Goal: Information Seeking & Learning: Find specific fact

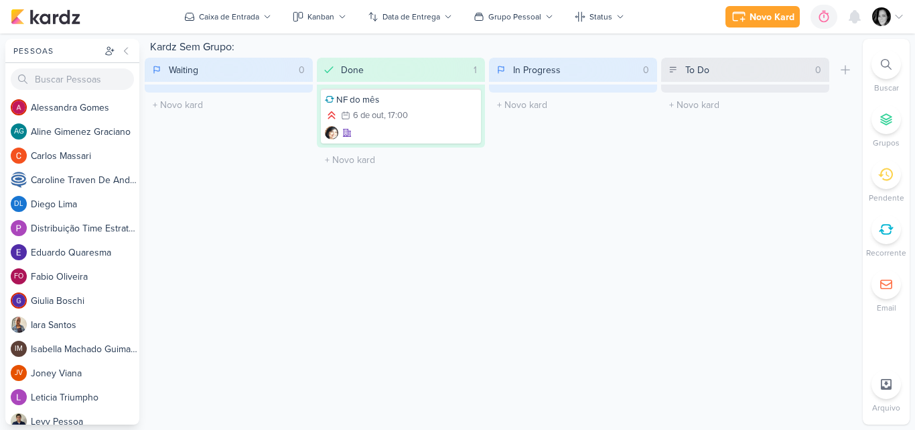
click at [887, 15] on img at bounding box center [882, 16] width 19 height 19
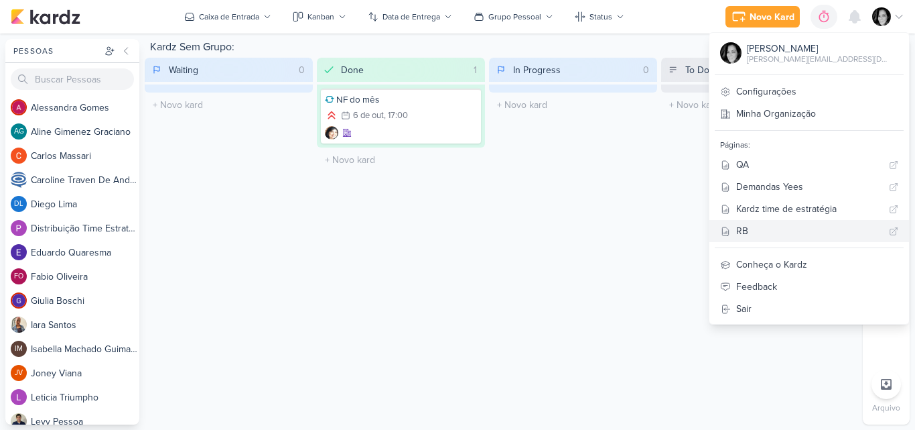
click at [779, 223] on link "RB" at bounding box center [810, 231] width 200 height 22
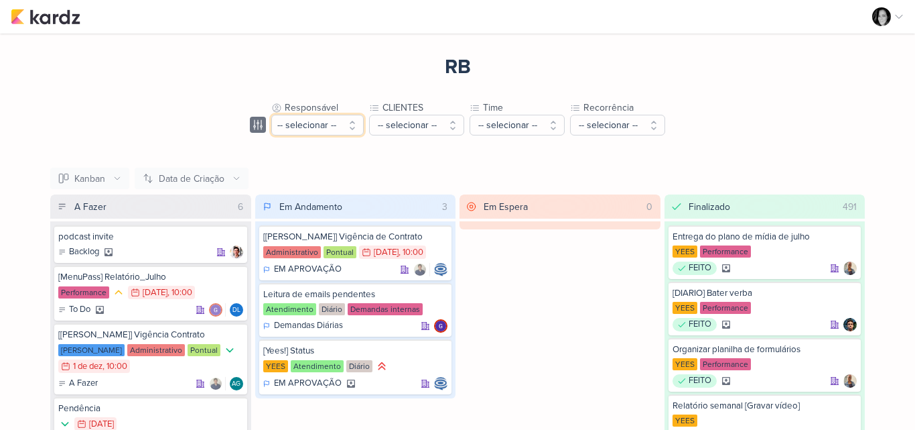
click at [349, 121] on button "-- selecionar --" at bounding box center [317, 125] width 92 height 21
click at [351, 126] on button "-- selecionar --" at bounding box center [317, 125] width 92 height 21
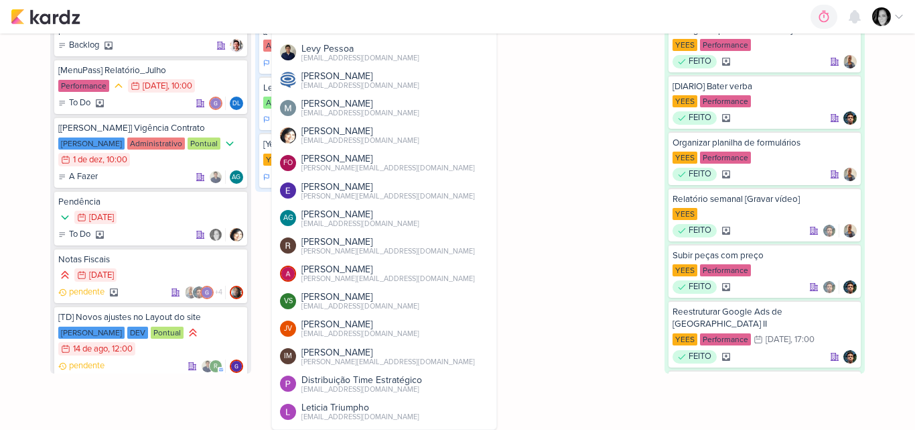
scroll to position [206, 0]
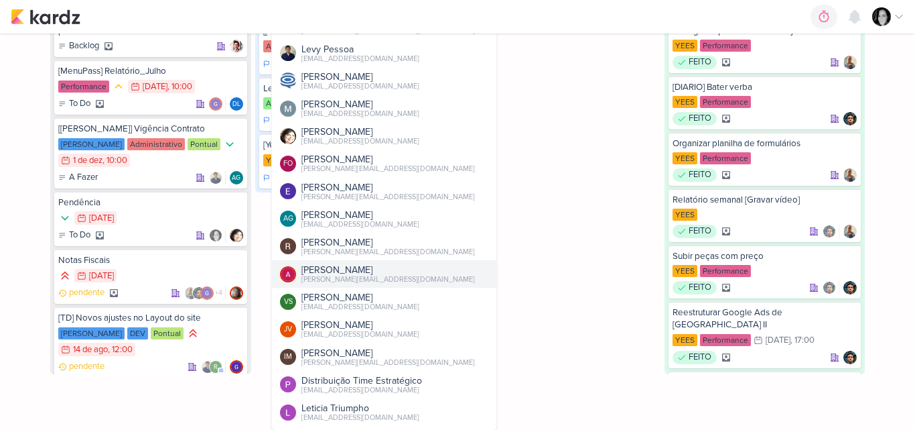
click at [334, 273] on div "Alessandra Gomes" at bounding box center [389, 270] width 174 height 14
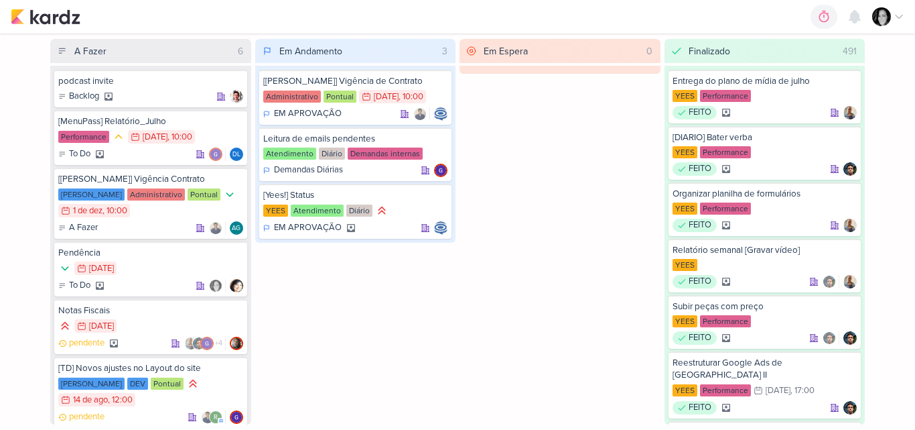
scroll to position [0, 0]
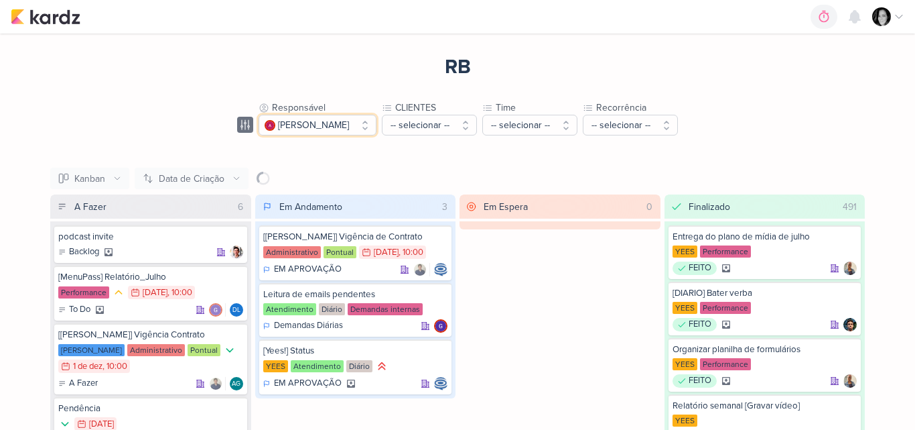
click at [369, 127] on button "Alessandra Gomes" at bounding box center [318, 125] width 118 height 21
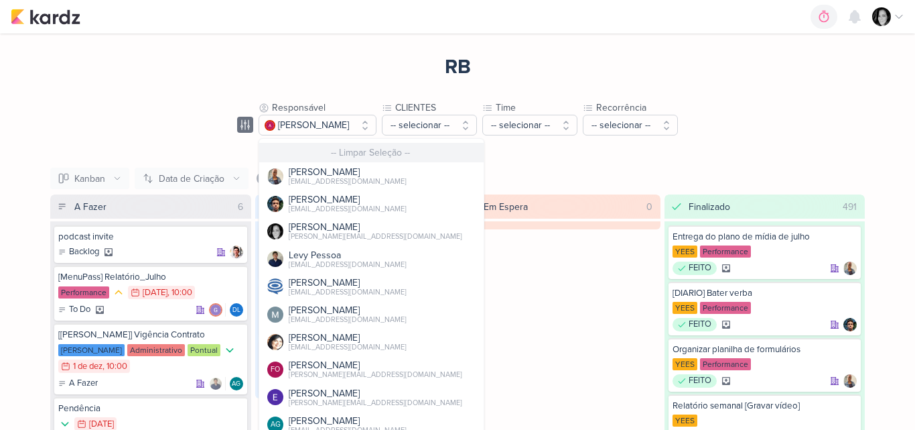
click at [334, 158] on button "-- Limpar Seleção --" at bounding box center [371, 152] width 225 height 19
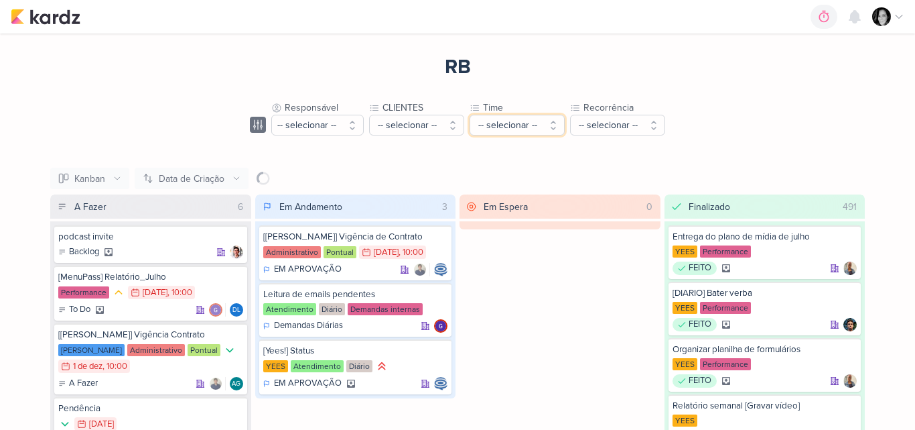
click at [471, 129] on button "-- selecionar --" at bounding box center [517, 125] width 95 height 21
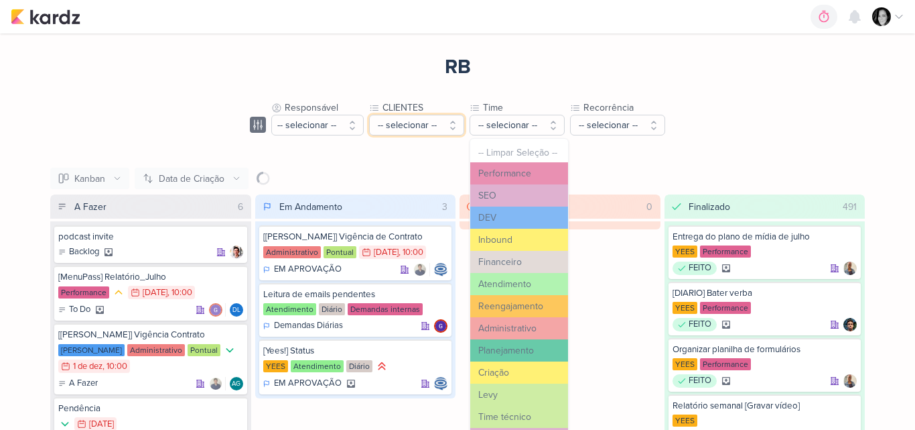
click at [454, 131] on button "-- selecionar --" at bounding box center [416, 125] width 95 height 21
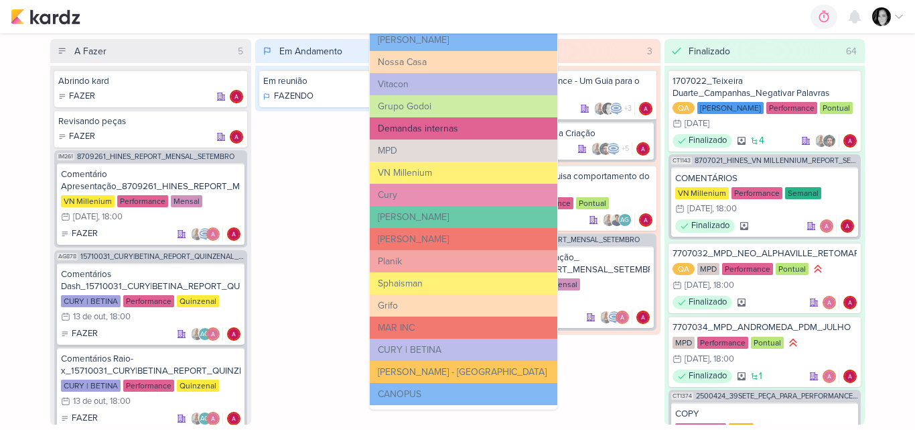
scroll to position [155, 0]
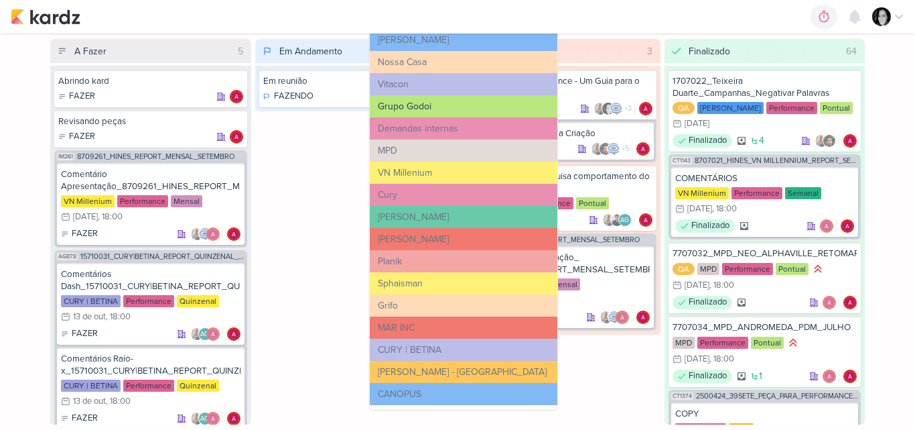
click at [424, 108] on button "Grupo Godoi" at bounding box center [464, 106] width 188 height 22
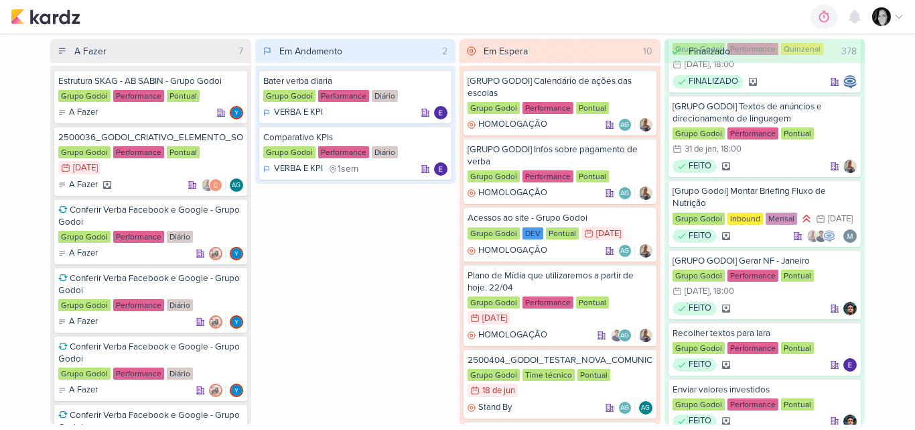
scroll to position [0, 0]
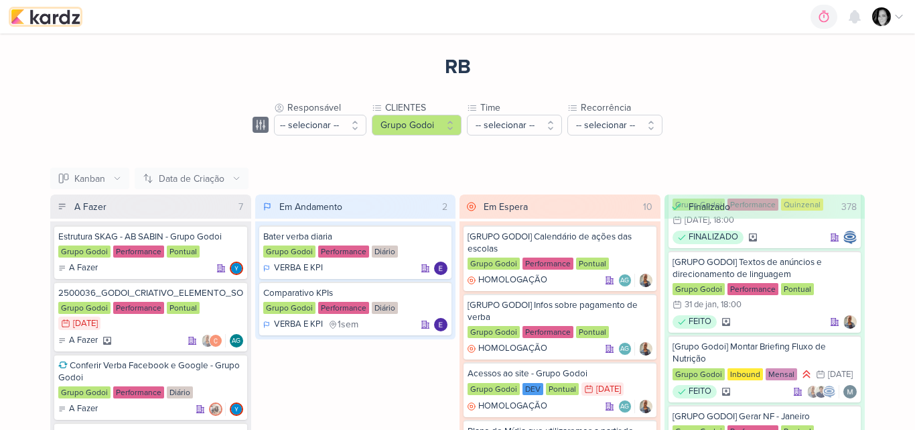
click at [44, 19] on img at bounding box center [46, 17] width 70 height 16
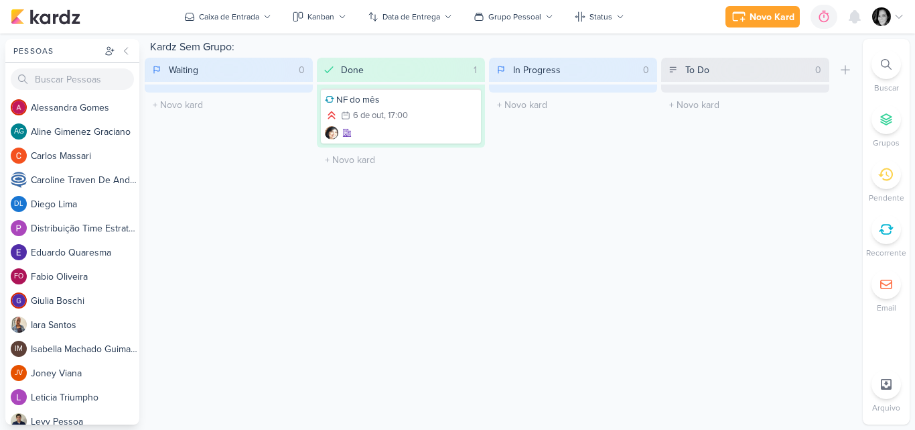
click at [879, 62] on div at bounding box center [886, 64] width 29 height 29
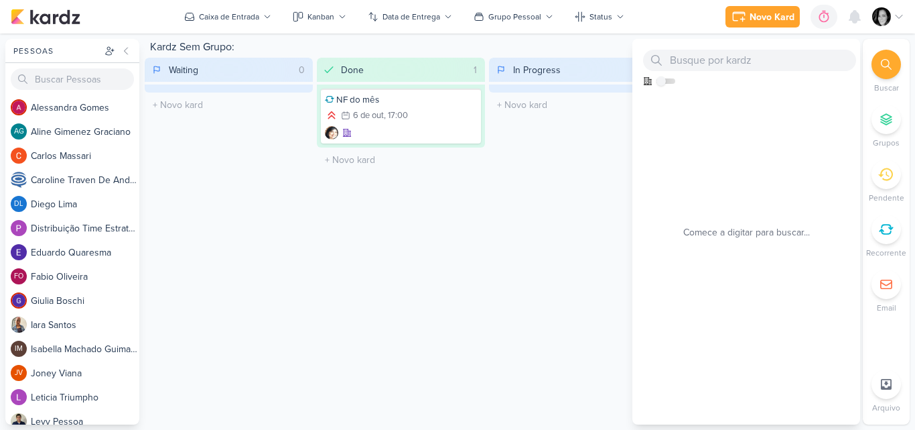
click at [611, 42] on div "Kardz Sem Grupo:" at bounding box center [501, 48] width 713 height 19
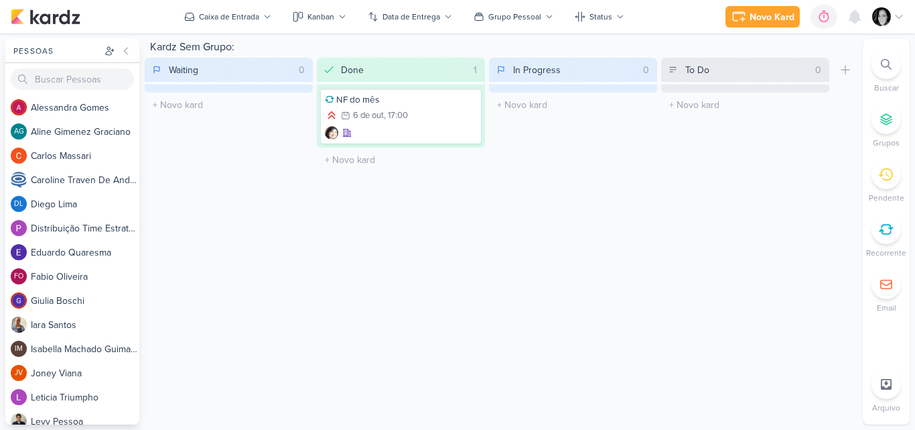
click at [889, 66] on icon at bounding box center [886, 64] width 11 height 11
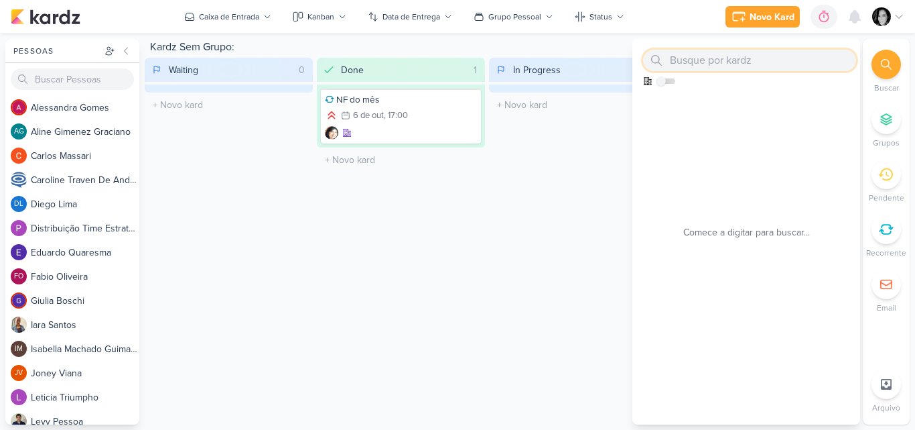
click at [889, 66] on icon at bounding box center [886, 64] width 11 height 11
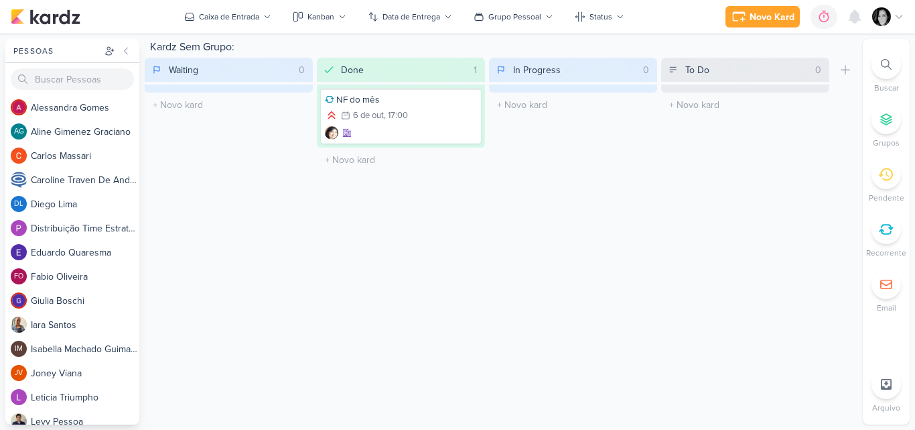
click at [889, 66] on icon at bounding box center [886, 64] width 11 height 11
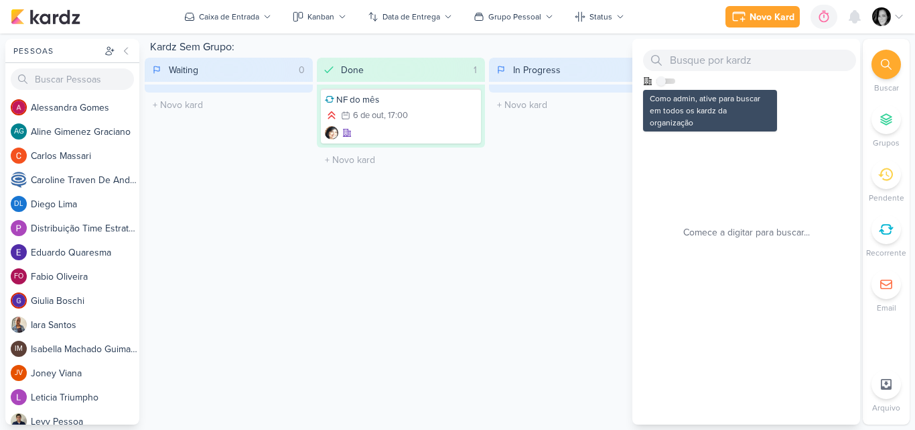
click at [674, 80] on label at bounding box center [666, 80] width 19 height 5
click at [666, 80] on input "checkbox" at bounding box center [661, 80] width 9 height 9
checkbox input "true"
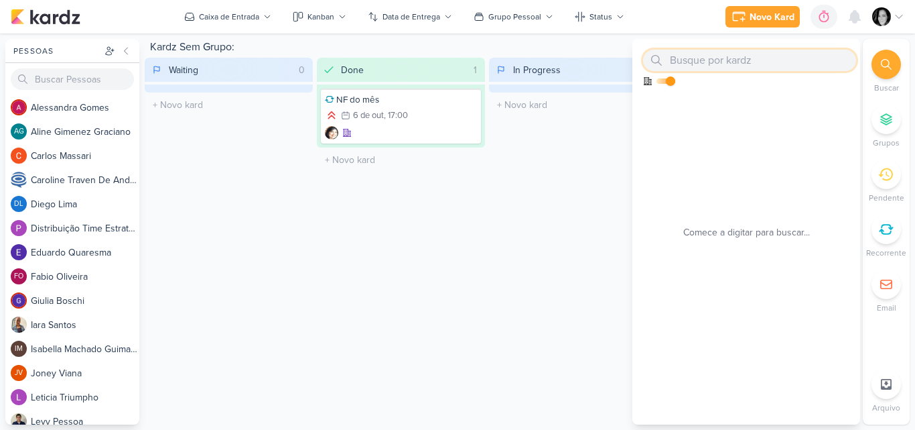
click at [733, 62] on input "text" at bounding box center [749, 60] width 213 height 21
click at [540, 158] on div "In Progress 0 Mover Para Esquerda Mover Para Direita Deletar O título do kard d…" at bounding box center [573, 115] width 168 height 115
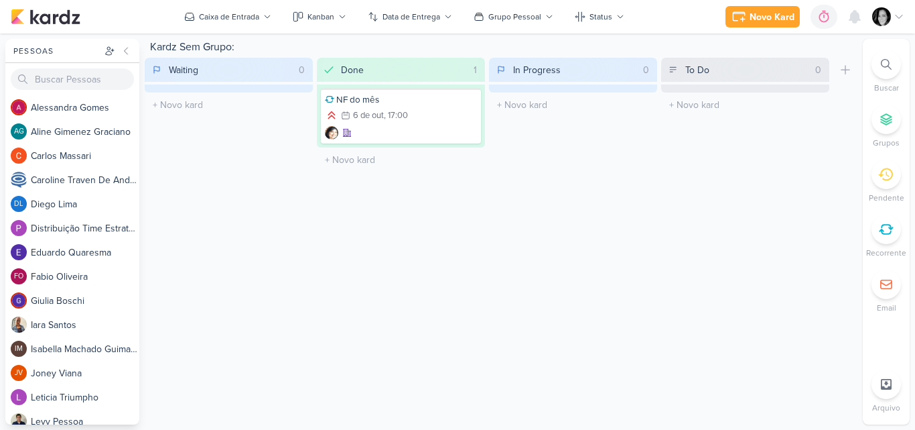
drag, startPoint x: 888, startPoint y: 64, endPoint x: 877, endPoint y: 60, distance: 11.5
click at [877, 60] on div at bounding box center [886, 64] width 29 height 29
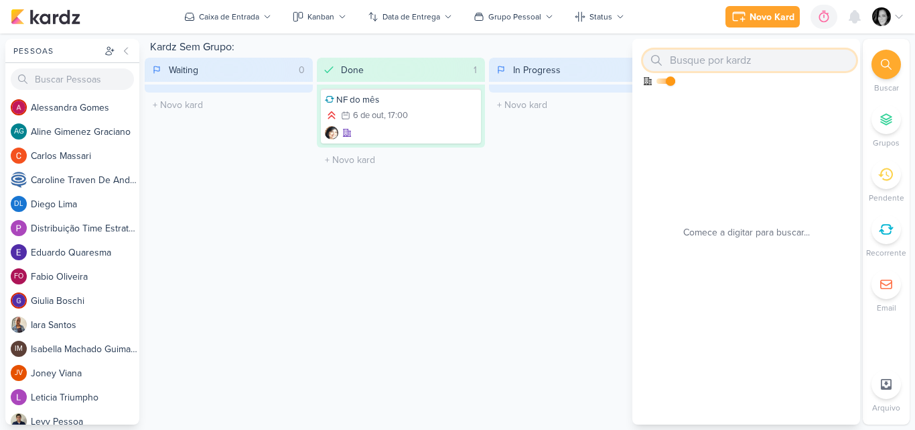
click at [757, 54] on input "text" at bounding box center [749, 60] width 213 height 21
paste input "2409261"
type input "2409261"
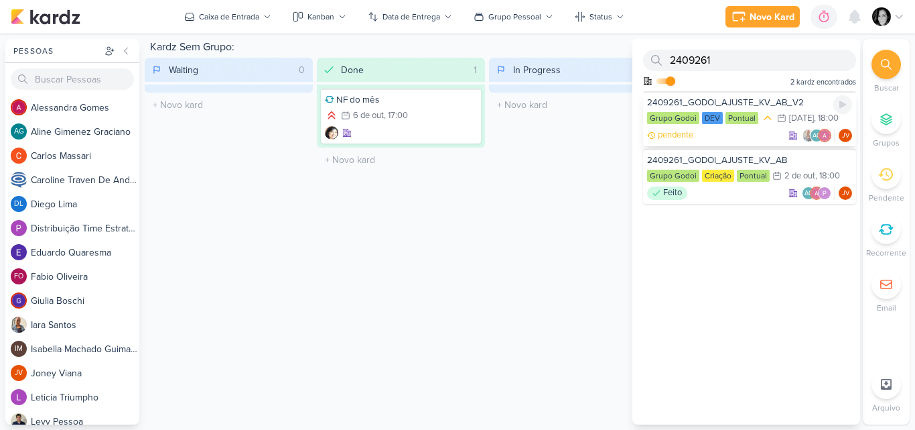
click at [748, 131] on div "pendente AG JV" at bounding box center [749, 135] width 205 height 13
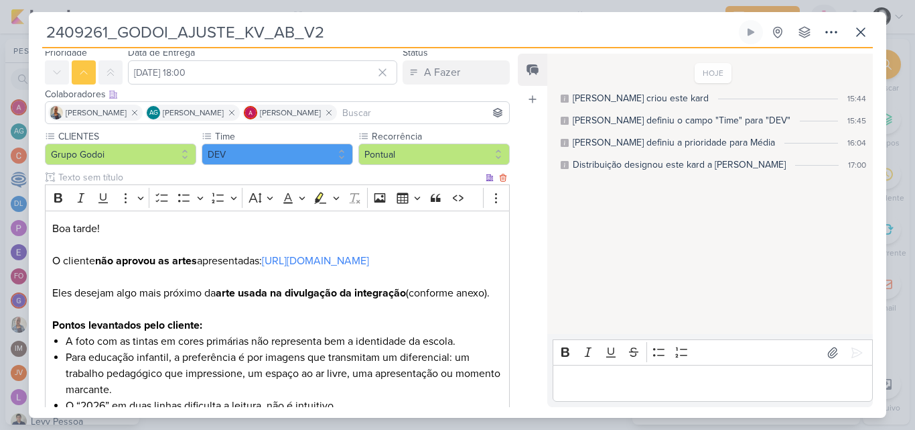
scroll to position [192, 0]
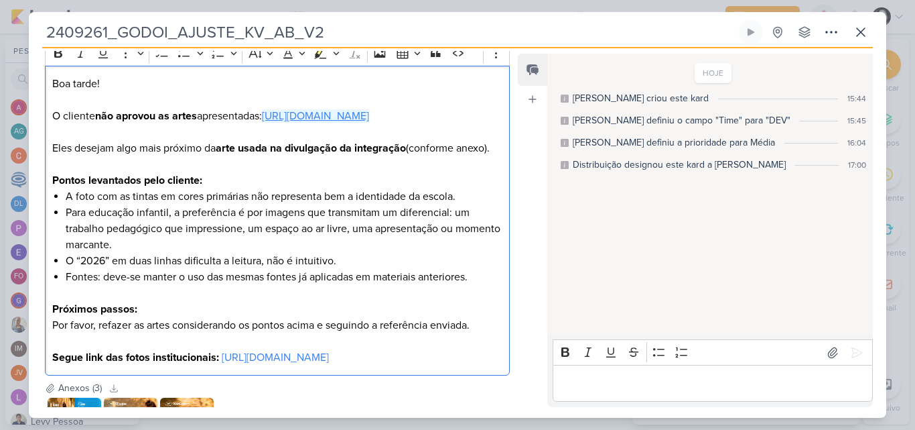
drag, startPoint x: 280, startPoint y: 131, endPoint x: 214, endPoint y: 131, distance: 65.7
click at [262, 123] on link "https://drive.google.com/drive/folders/1peUBG099Wb10Z5ohDWE1KM2KGkaI53FA" at bounding box center [315, 115] width 107 height 13
click at [354, 244] on li "Para educação infantil, a preferência é por imagens que transmitam um diferenci…" at bounding box center [284, 228] width 437 height 48
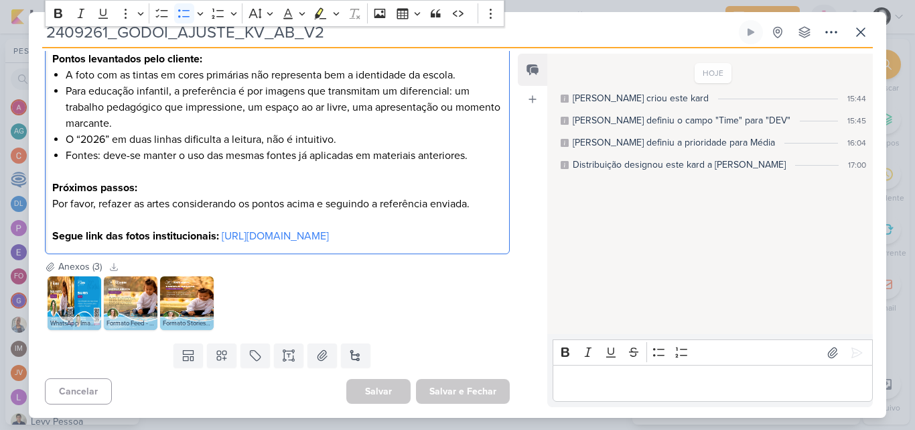
scroll to position [353, 0]
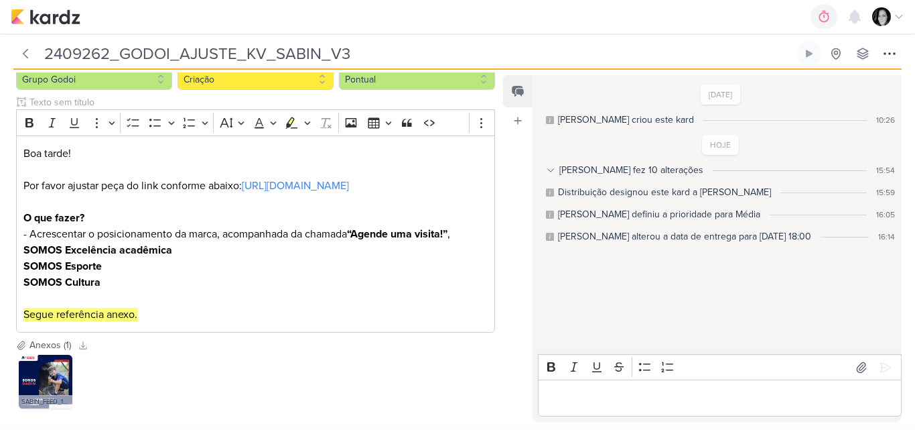
scroll to position [143, 0]
click at [305, 190] on link "https://drive.google.com/drive/folders/1Q3-8J-1zOjMihXweKM6GI7OU98oXyiRL" at bounding box center [295, 185] width 107 height 13
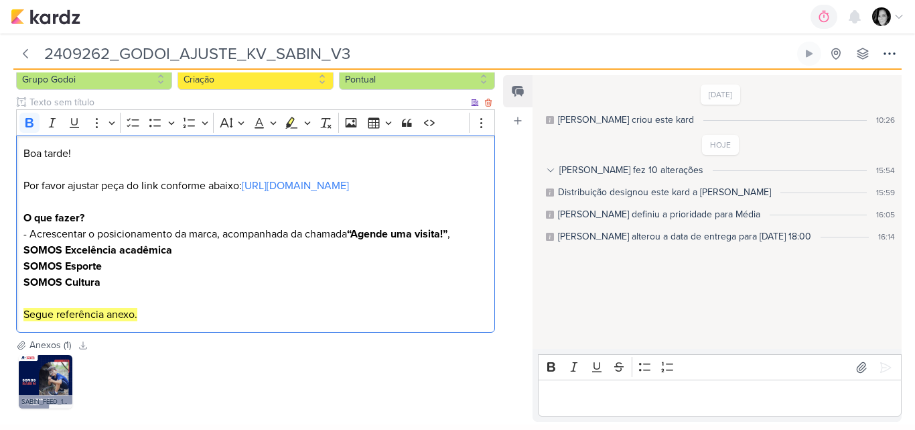
click at [214, 296] on p "O que fazer? - Acrescentar o posicionamento da marca, acompanhada da chamada “A…" at bounding box center [255, 266] width 465 height 113
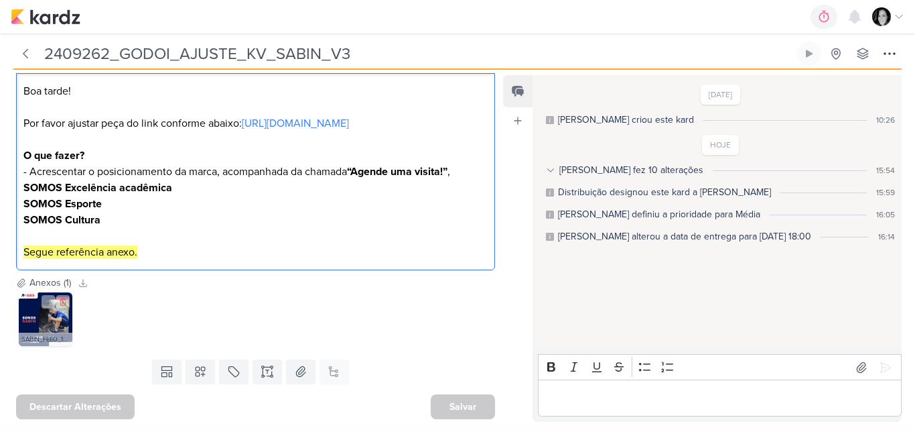
click at [55, 316] on img at bounding box center [46, 319] width 54 height 54
